Goal: Check status: Check status

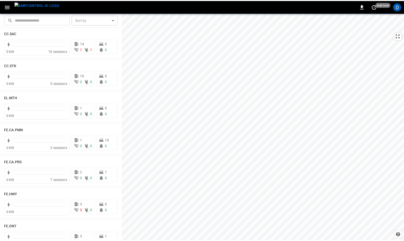
scroll to position [373, 0]
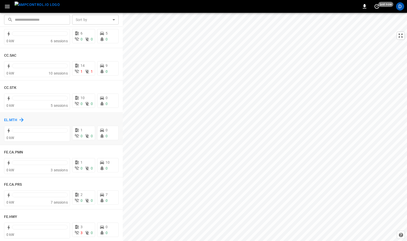
click at [13, 118] on h6 "EL.MTH" at bounding box center [10, 120] width 13 height 6
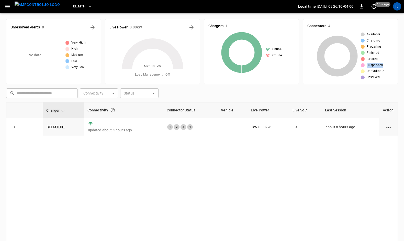
drag, startPoint x: 402, startPoint y: 67, endPoint x: 402, endPoint y: 59, distance: 7.9
click at [402, 59] on div "Unresolved Alerts 0 No data Very High High Medium Low Very Low Live Power 0.00 …" at bounding box center [202, 152] width 404 height 278
click at [55, 127] on link "3ELMTH01" at bounding box center [56, 127] width 20 height 6
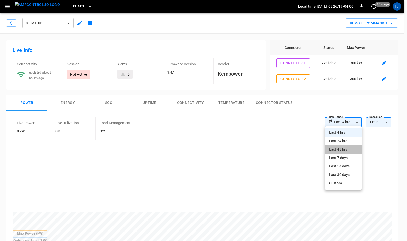
click at [341, 150] on li "Last 48 hrs" at bounding box center [343, 149] width 37 height 8
type input "**********"
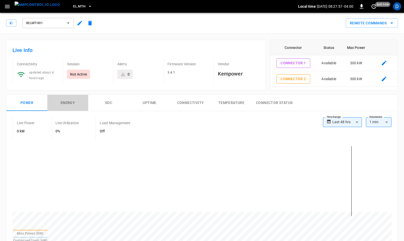
click at [70, 102] on button "Energy" at bounding box center [67, 103] width 41 height 16
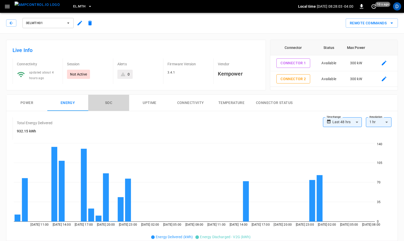
click at [110, 102] on button "SOC" at bounding box center [108, 103] width 41 height 16
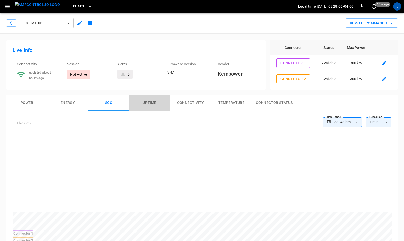
click at [148, 102] on button "Uptime" at bounding box center [149, 103] width 41 height 16
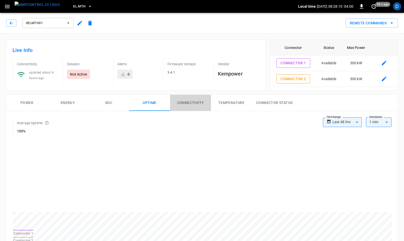
click at [197, 101] on button "Connectivity" at bounding box center [190, 103] width 41 height 16
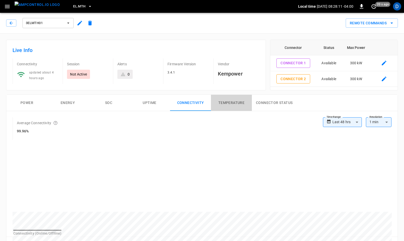
click at [231, 102] on button "Temperature" at bounding box center [231, 103] width 41 height 16
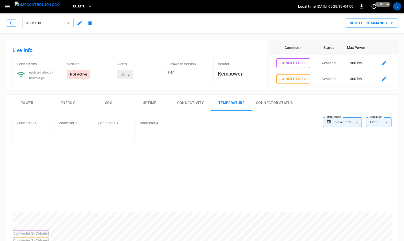
click at [278, 101] on button "Connector Status" at bounding box center [274, 103] width 45 height 16
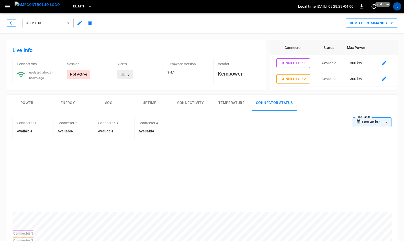
click at [64, 101] on button "Energy" at bounding box center [67, 103] width 41 height 16
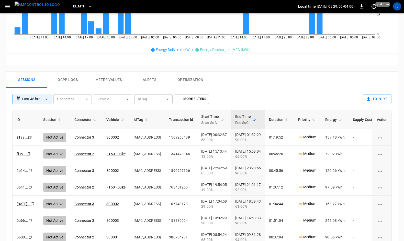
scroll to position [191, 0]
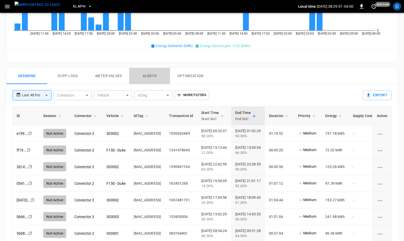
click at [148, 74] on button "Alerts" at bounding box center [149, 76] width 41 height 16
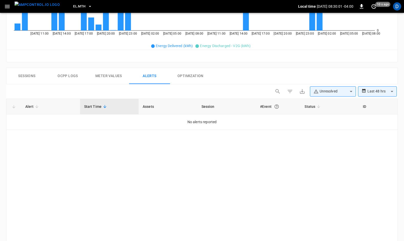
click at [186, 74] on button "Optimization" at bounding box center [190, 76] width 41 height 16
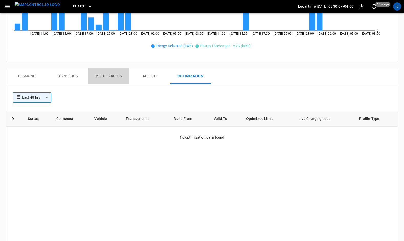
click at [111, 73] on button "Meter Values" at bounding box center [108, 76] width 41 height 16
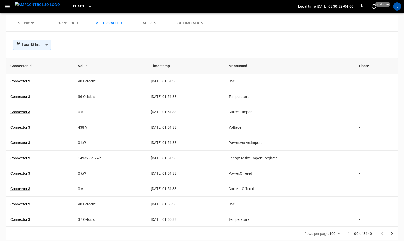
scroll to position [242, 0]
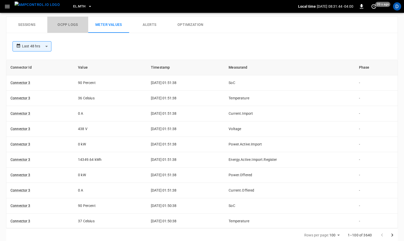
click at [63, 22] on button "Ocpp logs" at bounding box center [67, 25] width 41 height 16
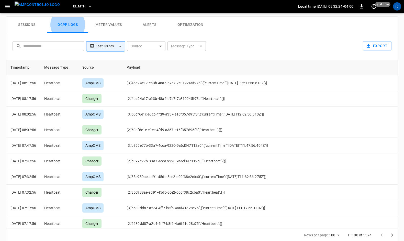
click at [31, 21] on button "Sessions" at bounding box center [26, 25] width 41 height 16
